Goal: Check status: Check status

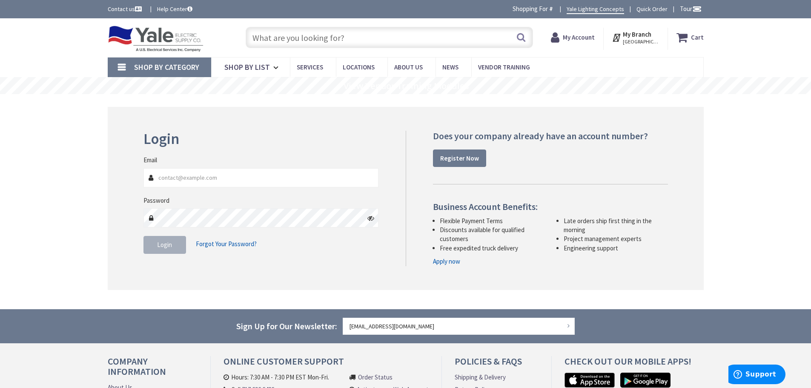
type input "[EMAIL_ADDRESS][DOMAIN_NAME]"
click at [165, 248] on span "Login" at bounding box center [164, 245] width 15 height 8
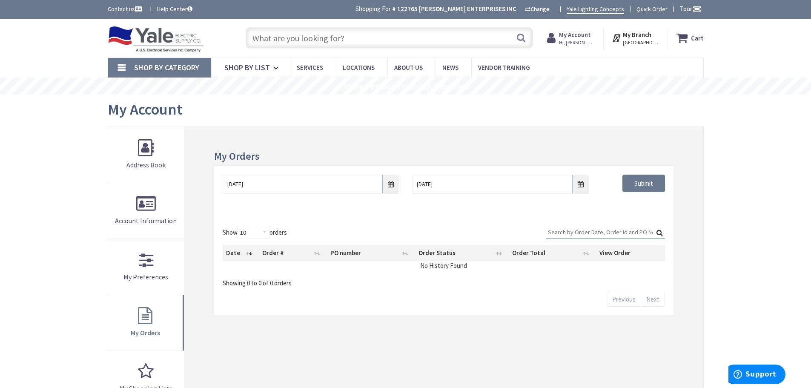
click at [551, 230] on input "Search:" at bounding box center [605, 232] width 119 height 13
type input "1282491"
